Goal: Task Accomplishment & Management: Manage account settings

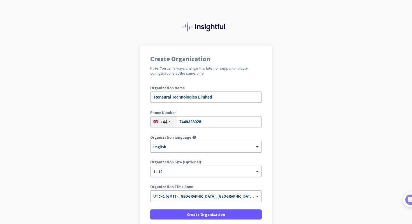
scroll to position [48, 0]
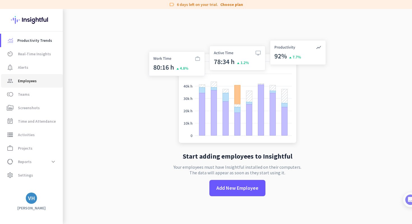
click at [50, 86] on link "group Employees" at bounding box center [32, 80] width 62 height 13
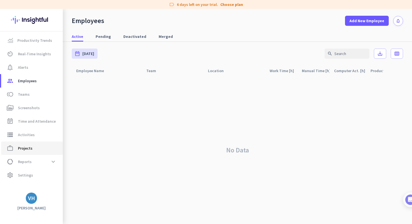
click at [40, 146] on span "work_outline Projects" at bounding box center [32, 148] width 53 height 7
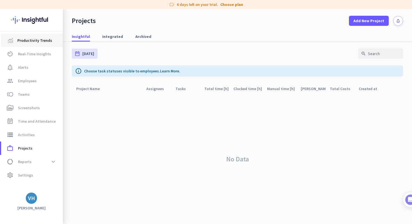
click at [40, 38] on span "Productivity Trends" at bounding box center [34, 40] width 35 height 7
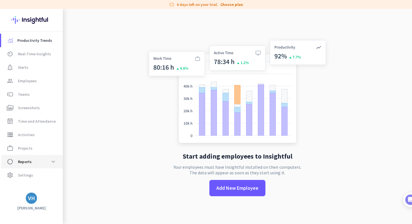
click at [34, 162] on span "data_usage Reports expand_more" at bounding box center [32, 162] width 53 height 10
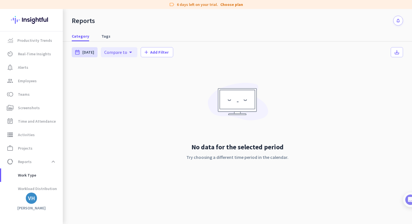
click at [34, 22] on img at bounding box center [31, 20] width 41 height 22
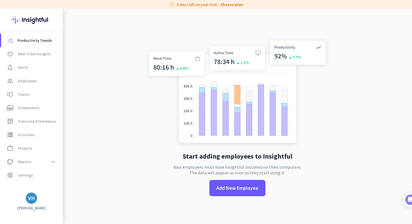
scroll to position [9, 0]
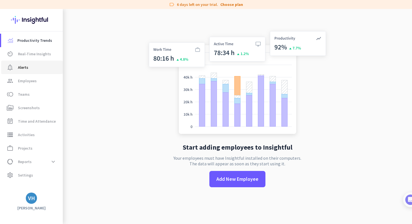
click at [39, 70] on span "notification_important Alerts" at bounding box center [32, 67] width 53 height 7
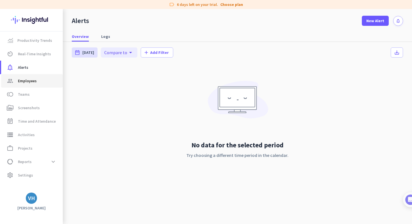
click at [44, 81] on span "group Employees" at bounding box center [32, 80] width 53 height 7
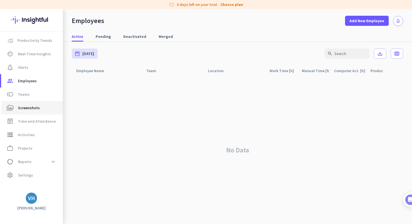
click at [46, 102] on link "perm_media Screenshots" at bounding box center [32, 107] width 62 height 13
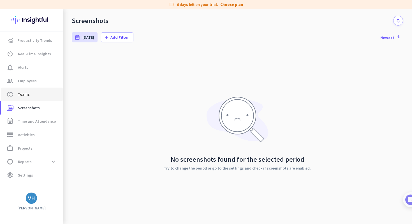
click at [46, 97] on span "toll Teams" at bounding box center [32, 94] width 53 height 7
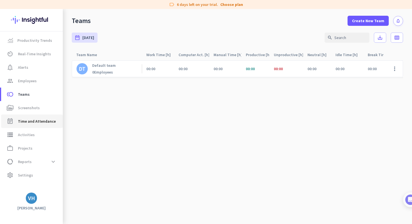
click at [45, 117] on link "event_note Time and Attendance" at bounding box center [32, 120] width 62 height 13
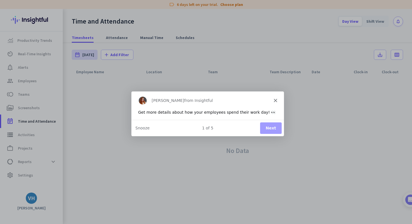
click at [276, 98] on icon "Close" at bounding box center [275, 99] width 3 height 3
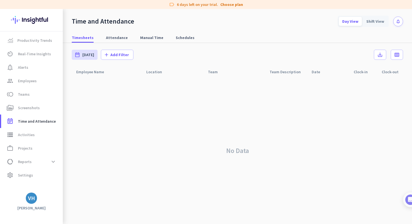
click at [40, 12] on img at bounding box center [31, 20] width 41 height 22
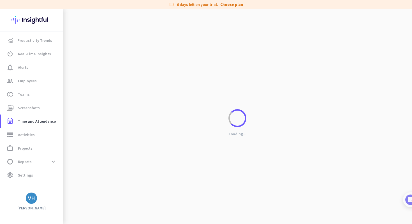
click at [39, 15] on img at bounding box center [31, 20] width 41 height 22
click at [40, 20] on img at bounding box center [31, 20] width 41 height 22
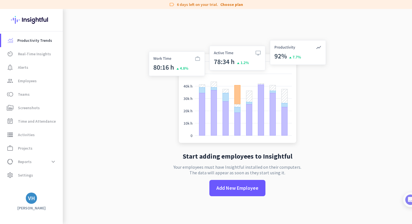
scroll to position [9, 0]
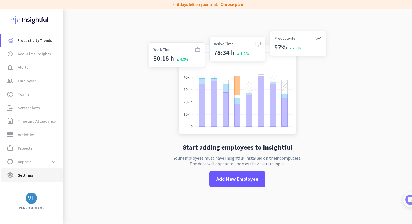
click at [32, 176] on span "settings Settings" at bounding box center [32, 175] width 53 height 7
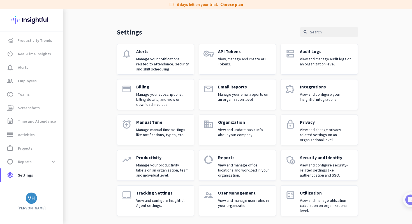
click at [29, 19] on img at bounding box center [31, 20] width 41 height 22
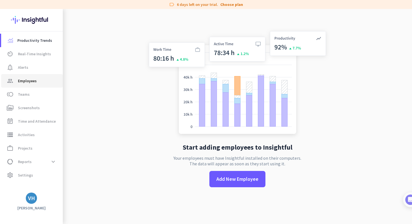
click at [42, 83] on span "group Employees" at bounding box center [32, 80] width 53 height 7
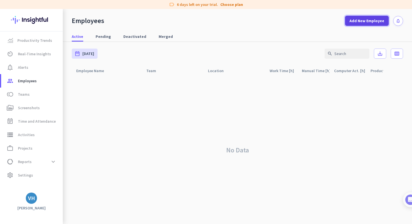
click at [360, 21] on span "Add New Employee" at bounding box center [367, 21] width 35 height 6
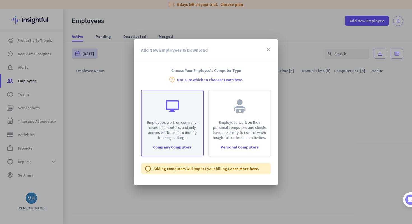
click at [178, 111] on div at bounding box center [172, 105] width 13 height 13
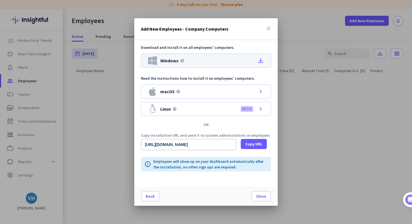
click at [199, 61] on div "Windows help file_download" at bounding box center [206, 61] width 130 height 14
click at [269, 25] on icon "close" at bounding box center [268, 28] width 7 height 7
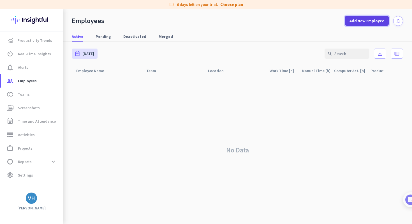
click at [355, 23] on span "Add New Employee" at bounding box center [367, 21] width 35 height 6
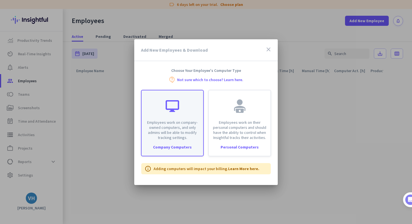
click at [181, 112] on div "Employees work on company-owned computers, and only admins will be able to modi…" at bounding box center [173, 115] width 62 height 50
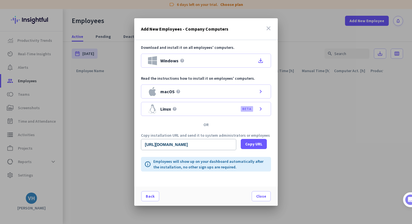
click at [270, 26] on icon "close" at bounding box center [268, 28] width 7 height 7
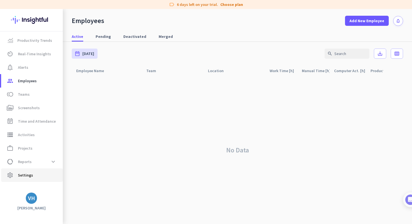
click at [36, 174] on span "settings Settings" at bounding box center [32, 175] width 53 height 7
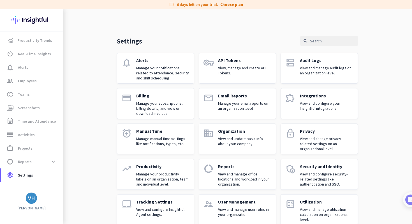
click at [170, 71] on p "Manage your notifications related to attendance, security and shift scheduling" at bounding box center [162, 72] width 53 height 15
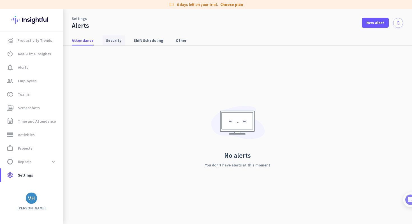
click at [118, 38] on span "Security" at bounding box center [113, 41] width 15 height 6
click at [150, 42] on span "Shift Scheduling" at bounding box center [149, 41] width 30 height 6
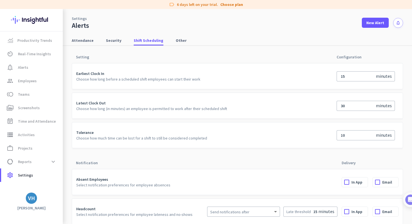
scroll to position [4, 0]
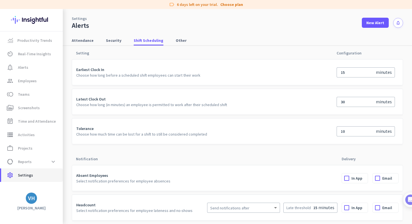
click at [28, 177] on span "Settings" at bounding box center [25, 175] width 15 height 7
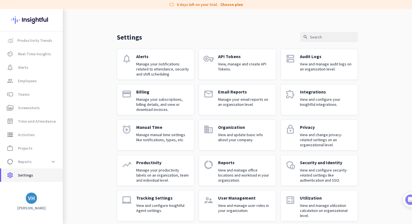
scroll to position [10, 0]
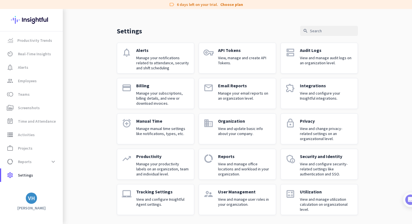
click at [172, 194] on div "Tracking Settings View and configure Insightful Agent settings." at bounding box center [162, 199] width 53 height 21
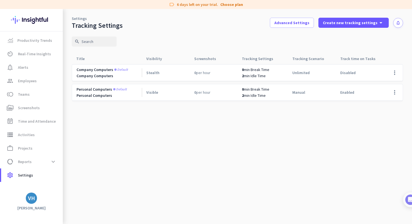
click at [126, 74] on div "Company Computers" at bounding box center [109, 75] width 65 height 5
click at [391, 73] on span at bounding box center [394, 72] width 13 height 13
click at [261, 114] on div at bounding box center [206, 112] width 412 height 224
click at [391, 92] on span at bounding box center [394, 92] width 13 height 13
click at [376, 73] on div at bounding box center [206, 112] width 412 height 224
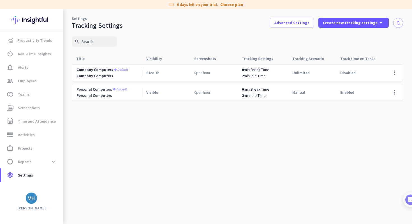
click at [369, 70] on div "Disabled" at bounding box center [360, 73] width 48 height 16
click at [92, 68] on span "Company computers" at bounding box center [95, 69] width 37 height 5
click at [209, 74] on span "per hour" at bounding box center [203, 72] width 14 height 5
click at [395, 75] on span at bounding box center [394, 72] width 13 height 13
click at [309, 21] on div at bounding box center [206, 112] width 412 height 224
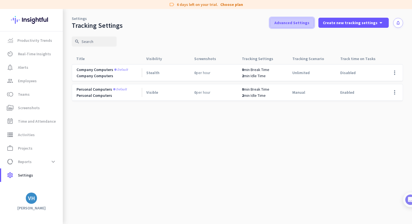
click at [305, 23] on span "Advanced Settings" at bounding box center [292, 23] width 35 height 6
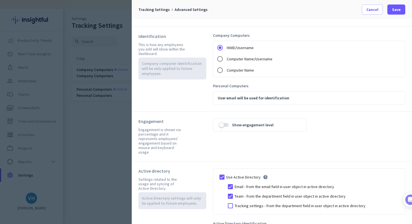
scroll to position [97, 0]
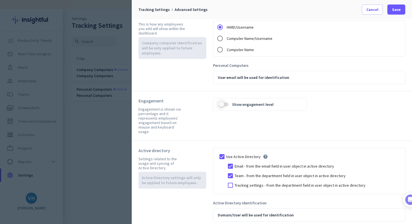
click at [228, 104] on span "button" at bounding box center [224, 104] width 10 height 4
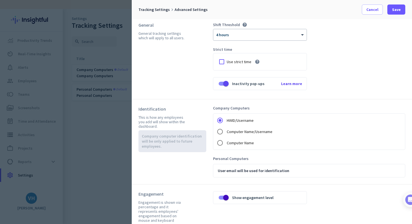
scroll to position [0, 0]
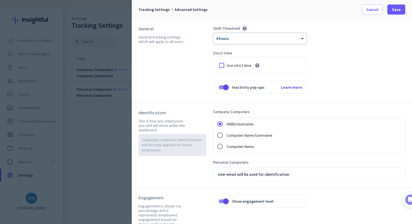
click at [241, 37] on div at bounding box center [259, 36] width 93 height 5
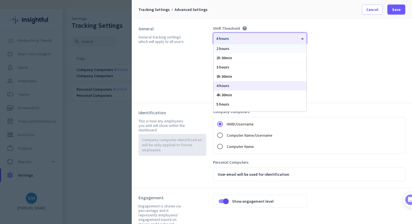
click at [259, 45] on div "2 hours" at bounding box center [260, 48] width 93 height 9
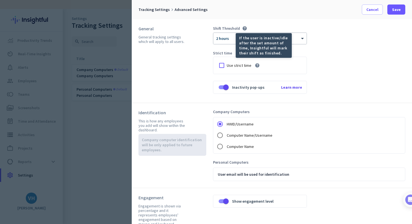
click at [243, 28] on icon "help" at bounding box center [244, 28] width 5 height 5
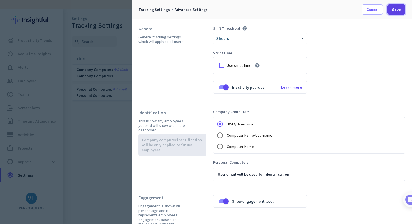
click at [391, 8] on span at bounding box center [397, 9] width 18 height 13
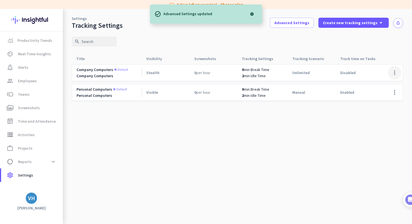
click at [393, 73] on span at bounding box center [394, 72] width 13 height 13
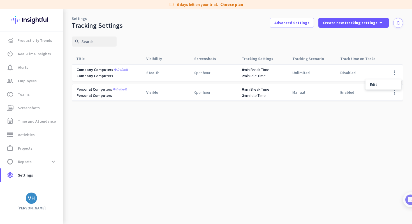
click at [334, 35] on div at bounding box center [206, 112] width 412 height 224
click at [361, 26] on span at bounding box center [354, 22] width 70 height 13
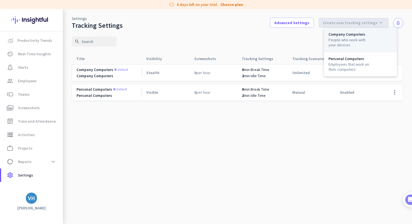
click at [354, 38] on div "People who work with your devices" at bounding box center [350, 42] width 43 height 10
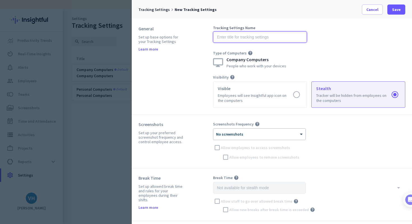
click at [265, 39] on input "text" at bounding box center [260, 36] width 94 height 11
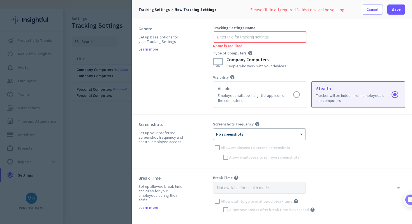
click at [341, 46] on div "Tracking Settings Name Name is required Type of Computers help Company Computer…" at bounding box center [309, 47] width 192 height 42
click at [347, 97] on label at bounding box center [358, 95] width 93 height 26
click at [0, 0] on input "radio" at bounding box center [0, 0] width 0 height 0
click at [335, 53] on div "Tracking Settings Name Name is required Type of Computers help Company Computer…" at bounding box center [309, 47] width 192 height 42
click at [379, 10] on span at bounding box center [372, 9] width 20 height 13
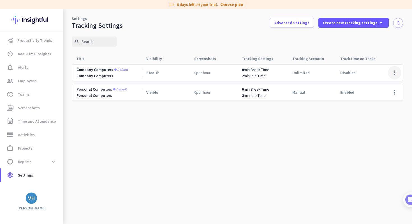
click at [392, 70] on span at bounding box center [394, 72] width 13 height 13
click at [384, 80] on div "Edit" at bounding box center [384, 84] width 36 height 10
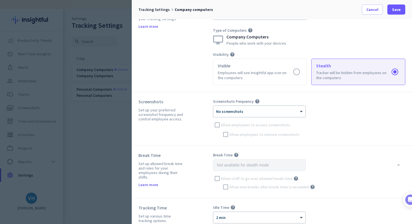
scroll to position [25, 0]
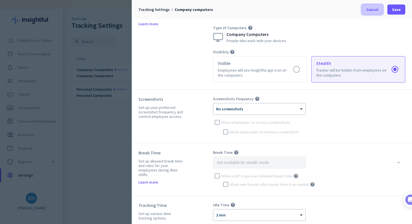
click at [371, 11] on span "Cancel" at bounding box center [373, 10] width 12 height 6
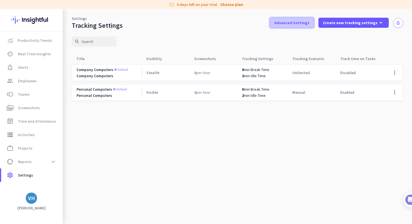
click at [284, 27] on span at bounding box center [291, 22] width 43 height 13
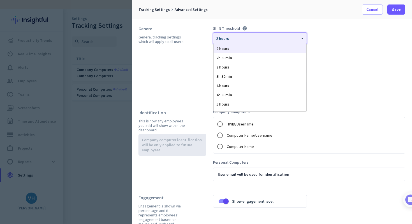
click at [247, 33] on div "× 2 hours" at bounding box center [259, 38] width 93 height 11
click at [349, 42] on div "Shift Threshold help × 2 hours 2 hours 2h 30min 3 hours 3h 30min 4 hours 4h 30m…" at bounding box center [309, 61] width 192 height 70
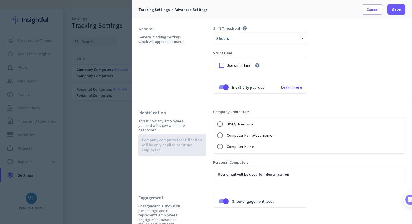
click at [257, 66] on icon "help" at bounding box center [257, 65] width 5 height 5
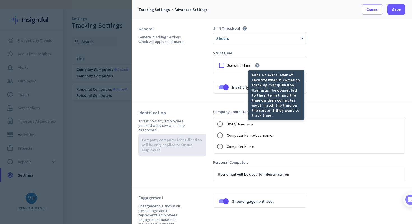
click at [342, 67] on div "Shift Threshold help × 2 hours Strict time Use strict time help Inactivity pop-…" at bounding box center [309, 61] width 192 height 70
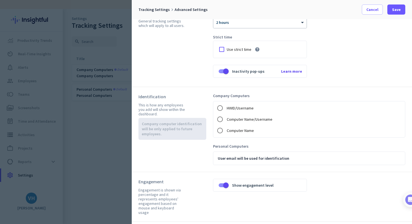
scroll to position [15, 0]
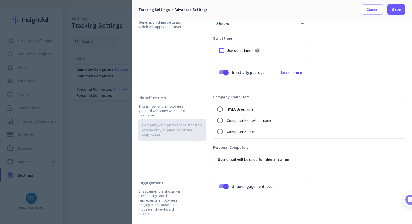
click at [287, 73] on span "Learn more" at bounding box center [291, 72] width 21 height 5
click at [226, 75] on span "button" at bounding box center [226, 73] width 6 height 6
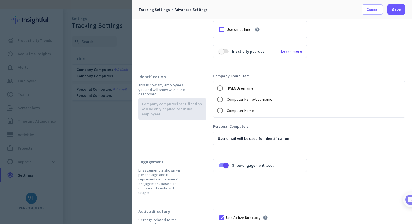
scroll to position [40, 0]
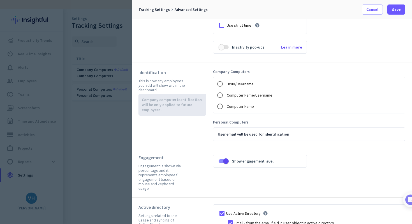
drag, startPoint x: 151, startPoint y: 80, endPoint x: 152, endPoint y: 90, distance: 9.6
click at [152, 90] on div "This is how any employees you add will show within the dashboard." at bounding box center [162, 85] width 47 height 13
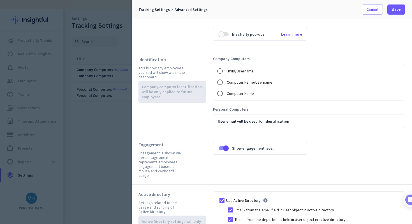
scroll to position [0, 0]
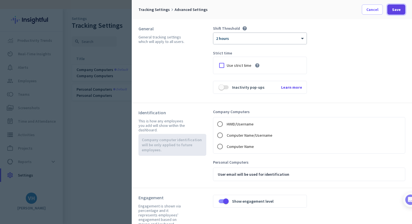
click at [398, 12] on span "Save" at bounding box center [396, 10] width 9 height 6
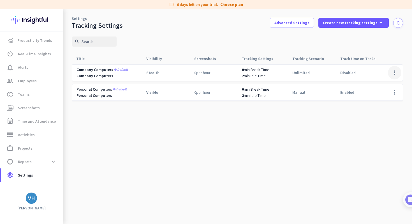
click at [392, 69] on span at bounding box center [394, 72] width 13 height 13
click at [384, 82] on span "Edit" at bounding box center [383, 85] width 27 height 6
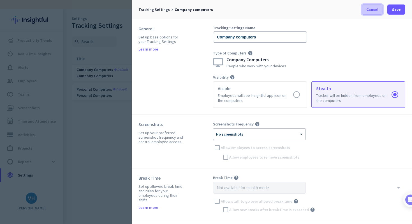
click at [377, 13] on span at bounding box center [372, 9] width 20 height 13
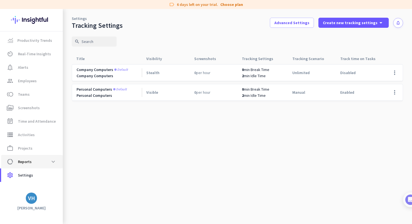
click at [40, 159] on span "data_usage Reports expand_more" at bounding box center [32, 162] width 53 height 10
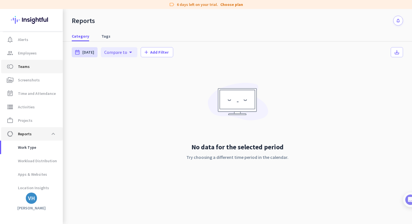
scroll to position [30, 0]
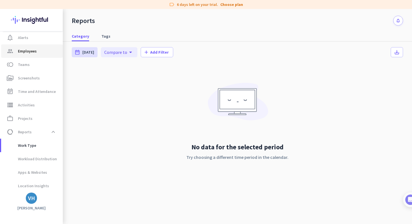
click at [37, 53] on span "group Employees" at bounding box center [32, 51] width 53 height 7
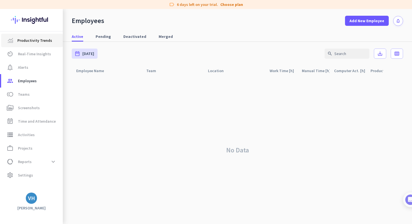
click at [24, 44] on link "Productivity Trends" at bounding box center [32, 40] width 62 height 13
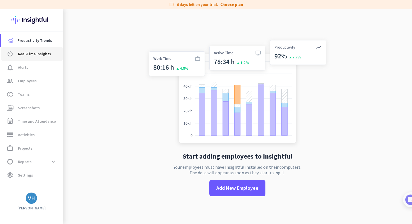
click at [33, 54] on span "Real-Time Insights" at bounding box center [34, 53] width 33 height 7
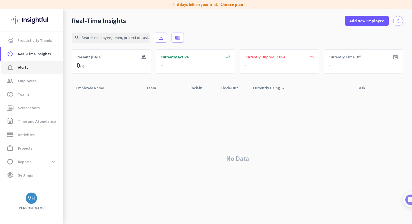
click at [34, 71] on link "notification_important Alerts" at bounding box center [32, 67] width 62 height 13
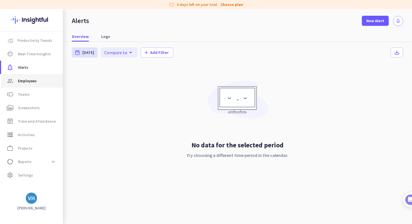
click at [37, 80] on span "group Employees" at bounding box center [32, 80] width 53 height 7
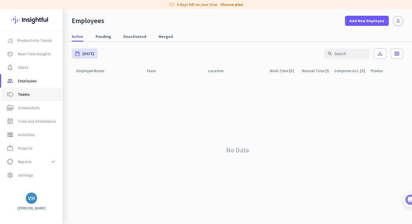
click at [44, 94] on span "toll Teams" at bounding box center [32, 94] width 53 height 7
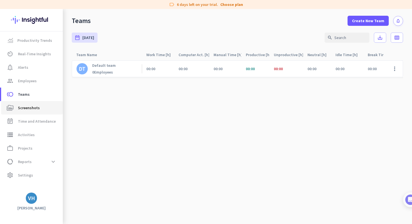
click at [42, 101] on link "perm_media Screenshots" at bounding box center [32, 107] width 62 height 13
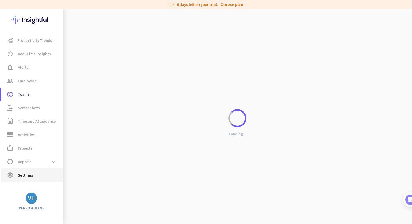
click at [36, 172] on span "settings Settings" at bounding box center [32, 175] width 53 height 7
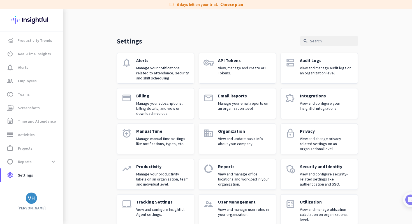
click at [233, 104] on p "Manage your email reports on an organization level." at bounding box center [244, 106] width 53 height 10
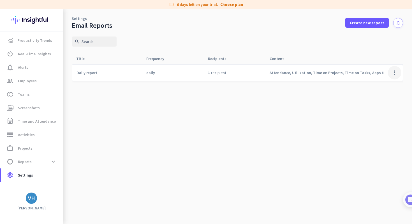
click at [392, 74] on span at bounding box center [394, 72] width 13 height 13
click at [388, 95] on span "Remove report" at bounding box center [383, 94] width 26 height 5
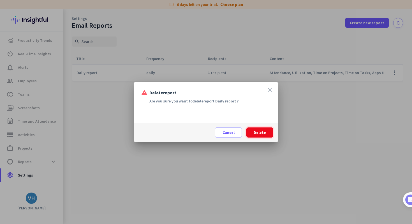
click at [261, 129] on span at bounding box center [260, 132] width 27 height 13
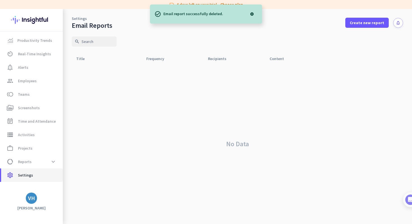
click at [31, 173] on span "Settings" at bounding box center [25, 175] width 15 height 7
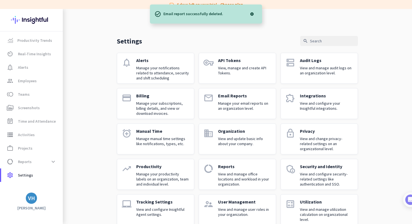
click at [141, 70] on p "Manage your notifications related to attendance, security and shift scheduling" at bounding box center [162, 72] width 53 height 15
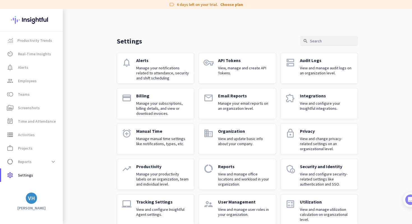
click at [289, 67] on icon "dns" at bounding box center [291, 62] width 10 height 10
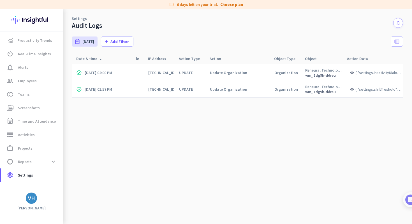
scroll to position [0, 56]
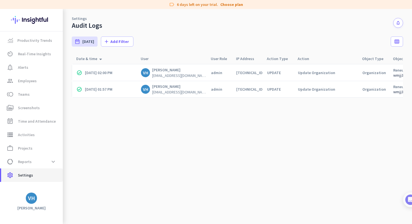
click at [39, 170] on link "settings Settings" at bounding box center [32, 174] width 62 height 13
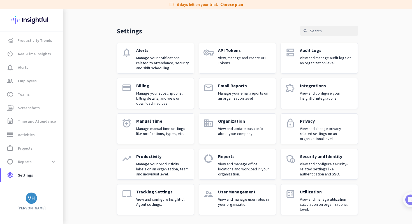
click at [163, 189] on p "Tracking Settings" at bounding box center [162, 192] width 53 height 6
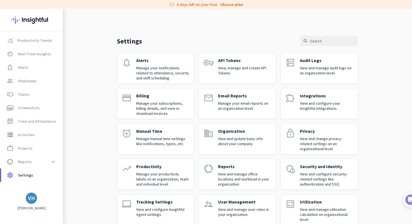
click at [169, 202] on p "Tracking Settings" at bounding box center [162, 202] width 53 height 6
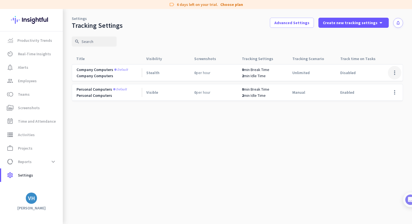
click at [394, 73] on span at bounding box center [394, 72] width 13 height 13
click at [295, 24] on div at bounding box center [206, 112] width 412 height 224
click at [286, 22] on span "Advanced Settings" at bounding box center [292, 23] width 35 height 6
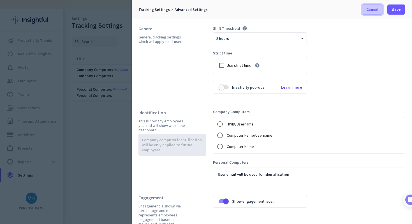
click at [371, 10] on span "Cancel" at bounding box center [373, 10] width 12 height 6
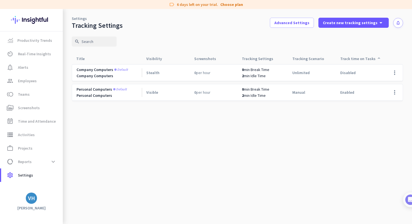
click at [365, 58] on div "Track time on Tasks arrow_drop_up" at bounding box center [362, 59] width 42 height 8
click at [395, 69] on span at bounding box center [394, 72] width 13 height 13
click at [381, 85] on span "Edit" at bounding box center [383, 85] width 27 height 6
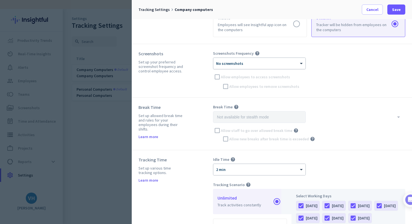
click at [248, 65] on div "× No screenshots" at bounding box center [255, 63] width 85 height 5
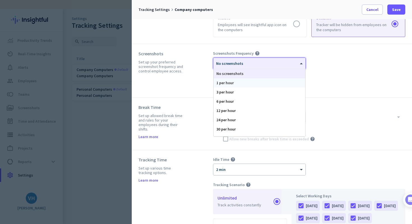
click at [248, 79] on div "1 per hour" at bounding box center [260, 82] width 92 height 9
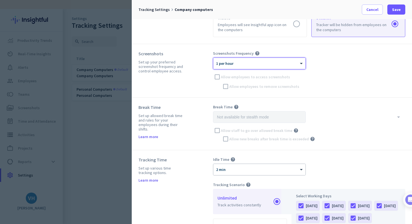
click at [261, 67] on div "× 1 per hour" at bounding box center [259, 63] width 92 height 11
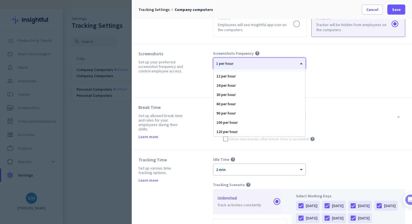
click at [346, 55] on div "Screenshots Frequency help" at bounding box center [309, 53] width 192 height 5
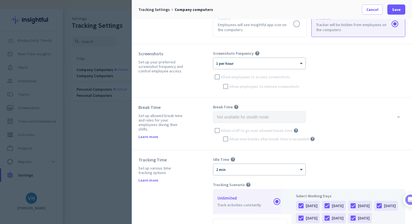
click at [355, 63] on div "Screenshots Frequency help × 1 per hour Allow employees to access screenshots A…" at bounding box center [309, 71] width 192 height 40
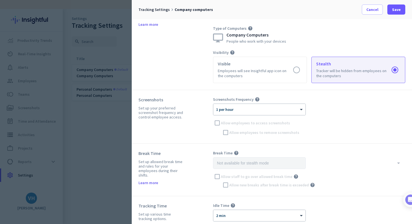
scroll to position [26, 0]
click at [244, 110] on div "× 1 per hour" at bounding box center [255, 108] width 85 height 5
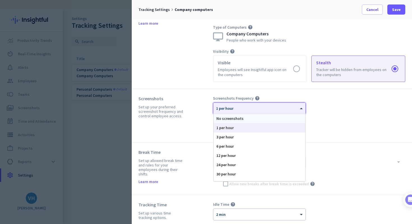
click at [244, 116] on div "No screenshots" at bounding box center [260, 118] width 92 height 9
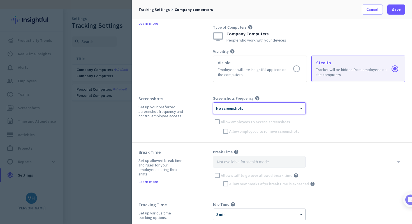
click at [333, 105] on div "Screenshots Frequency help × No screenshots Allow employees to access screensho…" at bounding box center [309, 116] width 192 height 40
click at [373, 9] on span "Cancel" at bounding box center [373, 10] width 12 height 6
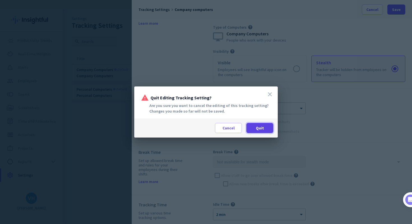
click at [268, 125] on span at bounding box center [260, 127] width 27 height 13
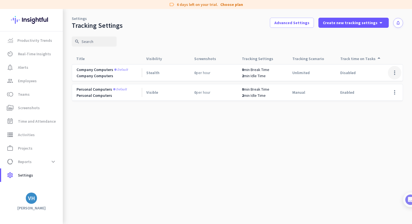
click at [393, 73] on span at bounding box center [394, 72] width 13 height 13
click at [386, 85] on span "Edit" at bounding box center [383, 85] width 27 height 6
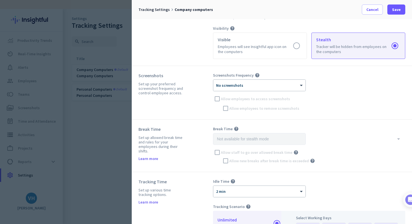
scroll to position [0, 0]
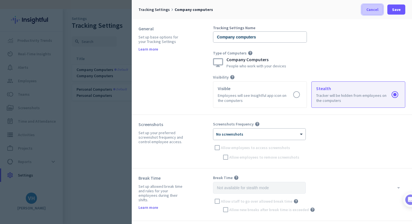
click at [370, 13] on span at bounding box center [372, 9] width 20 height 13
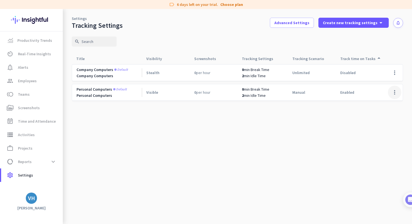
click at [394, 91] on span at bounding box center [394, 92] width 13 height 13
click at [386, 101] on span "Edit" at bounding box center [383, 104] width 27 height 6
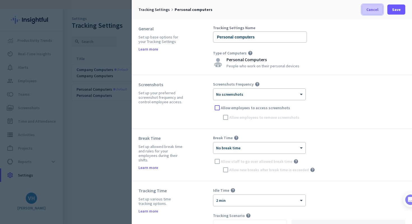
click at [372, 10] on span "Cancel" at bounding box center [373, 10] width 12 height 6
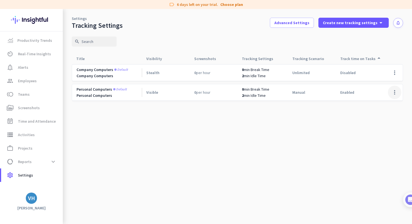
click at [393, 93] on span at bounding box center [394, 92] width 13 height 13
click at [377, 93] on div at bounding box center [206, 112] width 412 height 224
click at [393, 73] on span at bounding box center [394, 72] width 13 height 13
click at [383, 82] on span "Edit" at bounding box center [383, 85] width 27 height 6
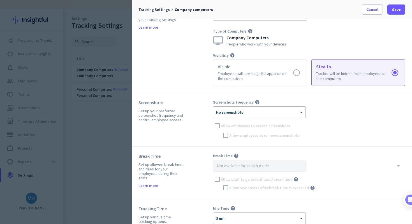
scroll to position [25, 0]
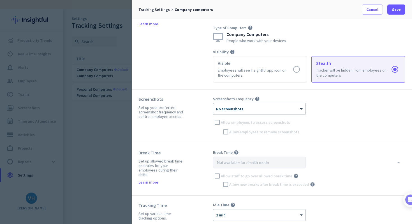
click at [256, 97] on icon "help" at bounding box center [257, 98] width 5 height 5
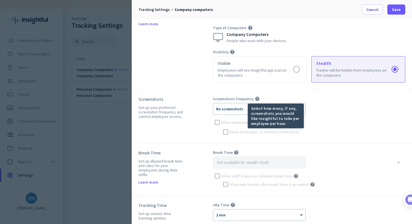
click at [263, 94] on div "Screenshots Set up your preferred screenshot frequency and control employee acc…" at bounding box center [272, 116] width 280 height 54
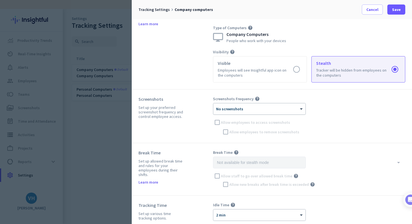
click at [262, 103] on div "× No screenshots" at bounding box center [259, 108] width 92 height 11
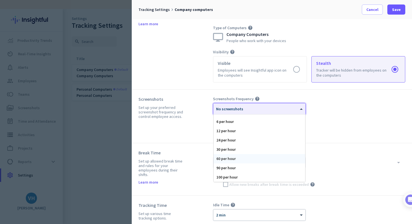
click at [257, 156] on div "60 per hour" at bounding box center [260, 158] width 92 height 9
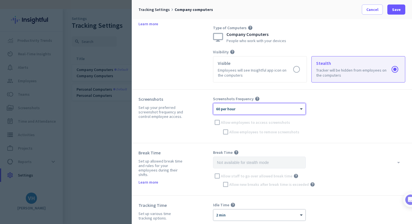
click at [357, 125] on div "Screenshots Frequency help × 60 per hour Allow employees to access screenshots …" at bounding box center [309, 116] width 192 height 40
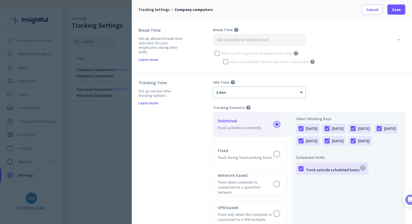
scroll to position [150, 0]
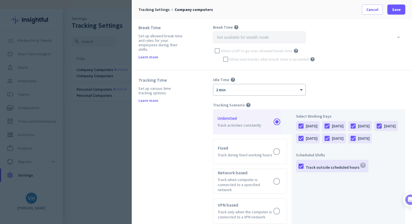
click at [232, 79] on icon "help" at bounding box center [233, 79] width 5 height 5
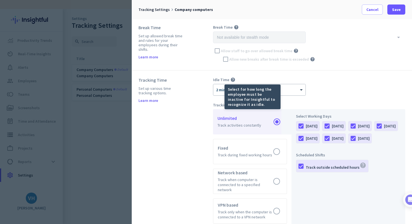
click at [188, 83] on div "Tracking Time Set up various time tracking options. Learn more" at bounding box center [176, 180] width 75 height 207
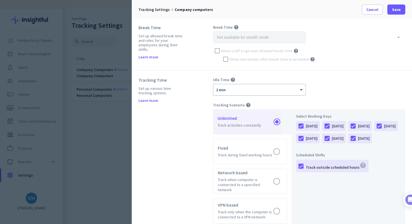
click at [241, 87] on div at bounding box center [259, 88] width 92 height 5
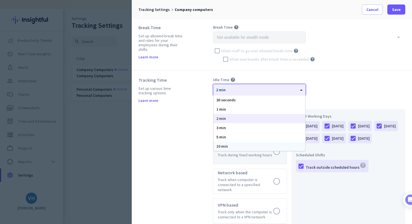
drag, startPoint x: 234, startPoint y: 142, endPoint x: 237, endPoint y: 140, distance: 3.8
click at [234, 142] on div "10 min" at bounding box center [260, 146] width 92 height 9
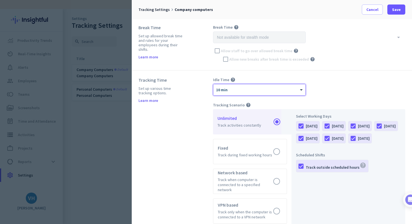
click at [335, 83] on div "Idle Time help × 10 min" at bounding box center [309, 86] width 192 height 19
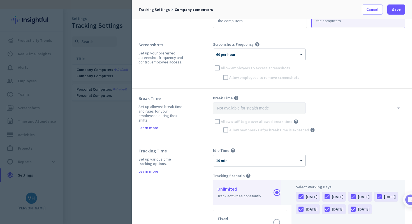
scroll to position [0, 0]
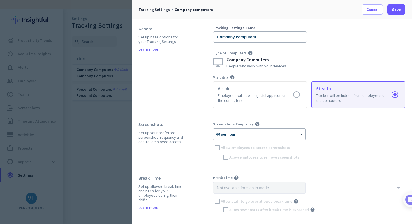
click at [284, 131] on div at bounding box center [259, 132] width 92 height 5
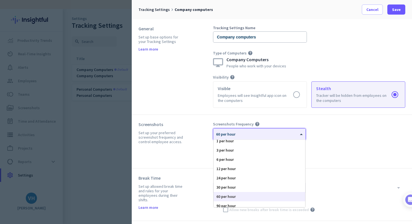
scroll to position [9, 0]
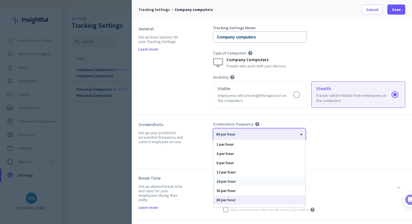
click at [262, 180] on div "24 per hour" at bounding box center [260, 181] width 92 height 9
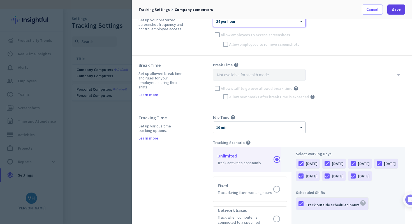
scroll to position [114, 0]
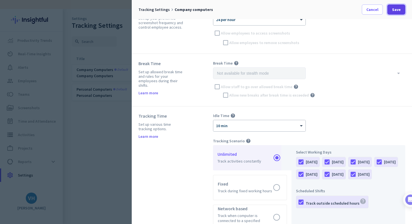
click at [396, 10] on span "Save" at bounding box center [396, 10] width 9 height 6
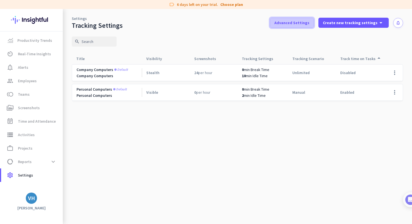
click at [310, 25] on span "Advanced Settings" at bounding box center [292, 23] width 35 height 6
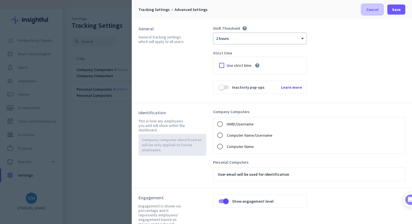
click at [375, 13] on span at bounding box center [372, 9] width 20 height 13
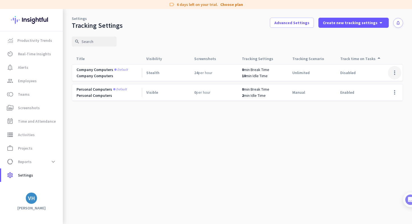
click at [393, 76] on span at bounding box center [394, 72] width 13 height 13
click at [389, 84] on span "Edit" at bounding box center [383, 85] width 27 height 6
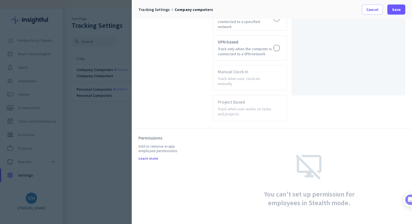
scroll to position [316, 0]
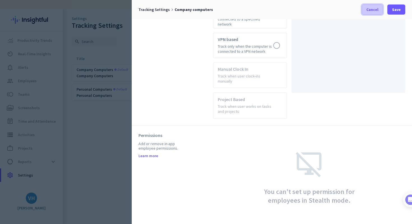
click at [374, 10] on span "Cancel" at bounding box center [373, 10] width 12 height 6
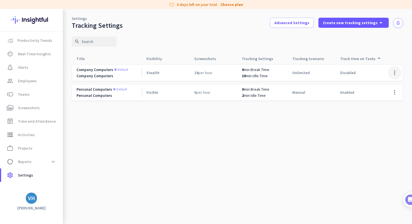
click at [391, 70] on span at bounding box center [394, 72] width 13 height 13
click at [384, 85] on span "Edit" at bounding box center [383, 85] width 27 height 6
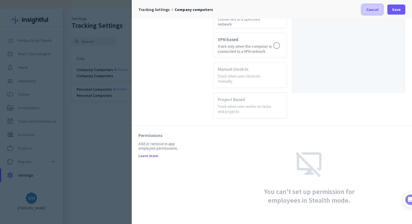
click at [371, 6] on span at bounding box center [372, 9] width 20 height 13
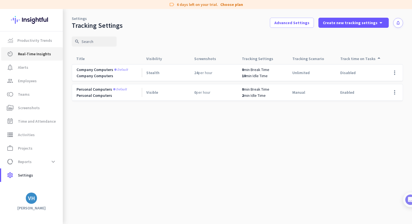
click at [36, 58] on link "av_timer Real-Time Insights" at bounding box center [32, 53] width 62 height 13
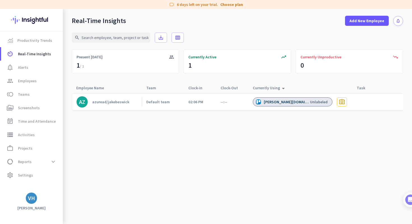
click at [132, 141] on cdk-virtual-scroll-viewport "AZ azuread/jakebeswick Default team 02:06 PM --:-- [PERSON_NAME][DOMAIN_NAME] U…" at bounding box center [238, 158] width 332 height 131
click at [105, 101] on div "azuread/jakebeswick" at bounding box center [110, 101] width 37 height 5
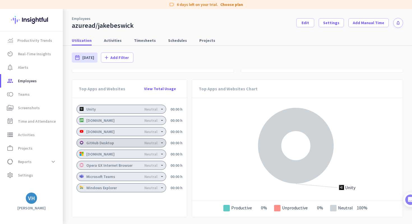
scroll to position [410, 0]
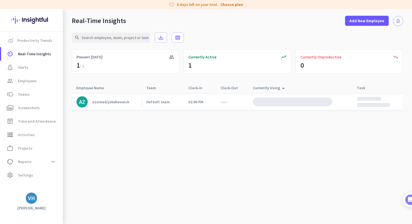
drag, startPoint x: 168, startPoint y: 136, endPoint x: 177, endPoint y: 131, distance: 9.9
click at [168, 136] on cdk-virtual-scroll-viewport "AZ azuread/jakebeswick Default team 02:06 PM --:--" at bounding box center [238, 158] width 332 height 131
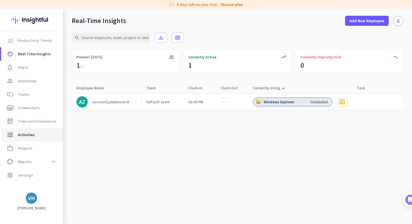
click at [33, 138] on span "Activities" at bounding box center [26, 134] width 17 height 7
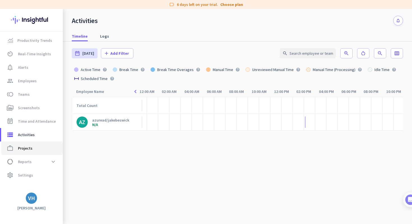
click at [32, 144] on link "work_outline Projects" at bounding box center [32, 147] width 62 height 13
type input "[DATE] - [DATE]"
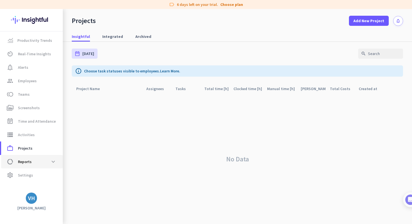
click at [28, 158] on span "data_usage Reports expand_more" at bounding box center [32, 162] width 53 height 10
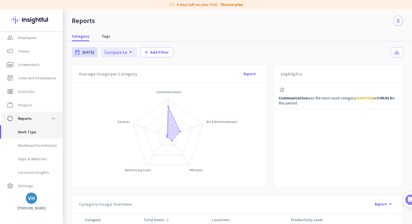
scroll to position [45, 0]
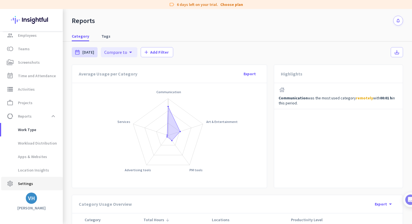
click at [31, 181] on span "Settings" at bounding box center [25, 183] width 15 height 7
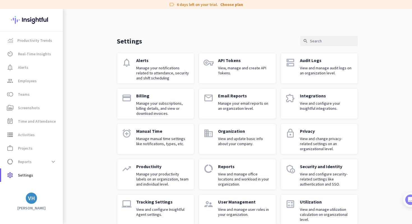
click at [144, 59] on p "Alerts" at bounding box center [162, 60] width 53 height 6
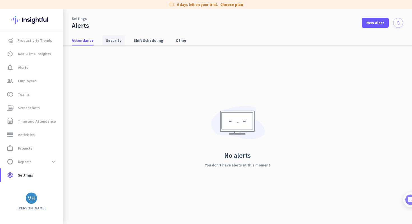
click at [112, 40] on span "Security" at bounding box center [113, 41] width 15 height 6
click at [31, 172] on span "Settings" at bounding box center [25, 175] width 15 height 7
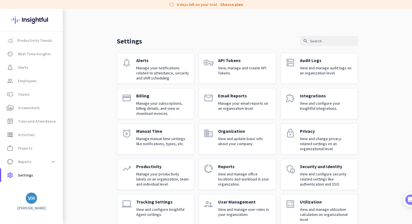
click at [241, 102] on p "Manage your email reports on an organization level." at bounding box center [244, 106] width 53 height 10
click at [303, 144] on p "View and change privacy-related settings on an organizational level." at bounding box center [326, 143] width 53 height 15
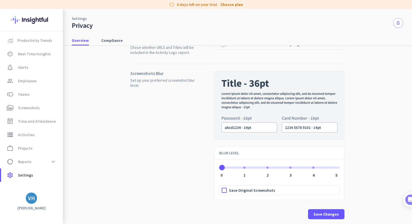
scroll to position [40, 0]
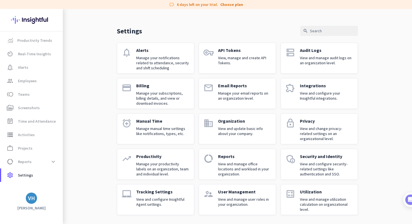
scroll to position [10, 0]
click at [182, 198] on p "View and configure Insightful Agent settings." at bounding box center [162, 202] width 53 height 10
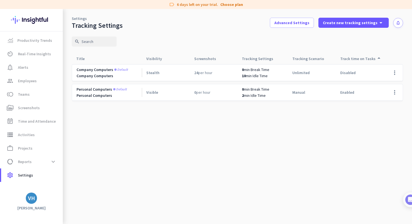
click at [325, 74] on div "unlimited" at bounding box center [312, 73] width 48 height 16
click at [392, 73] on span at bounding box center [394, 72] width 13 height 13
click at [391, 80] on div "Edit" at bounding box center [384, 84] width 36 height 10
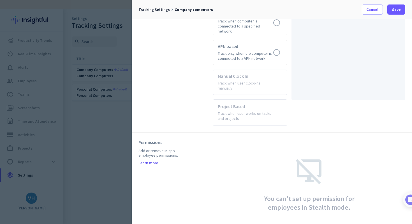
scroll to position [316, 0]
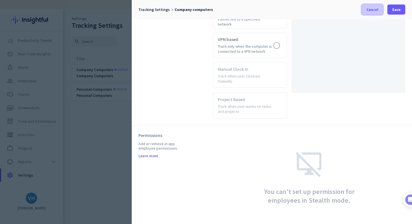
click at [369, 10] on span "Cancel" at bounding box center [373, 10] width 12 height 6
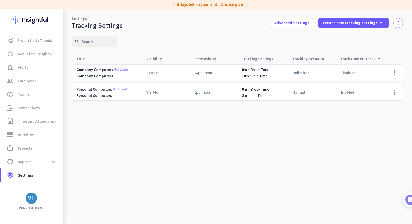
click at [13, 17] on img at bounding box center [31, 20] width 41 height 22
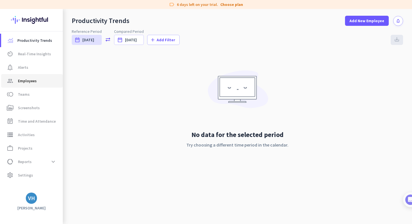
click at [47, 80] on span "group Employees" at bounding box center [32, 80] width 53 height 7
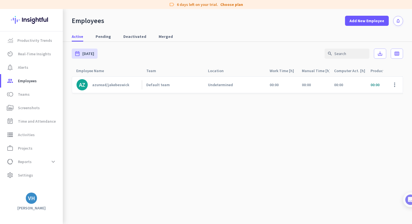
click at [154, 104] on cdk-virtual-scroll-viewport "AZ azuread/jakebeswick Default team Undetermined 00:00 00:00 00:00 00:00 00:00 …" at bounding box center [238, 150] width 332 height 148
